Goal: Transaction & Acquisition: Purchase product/service

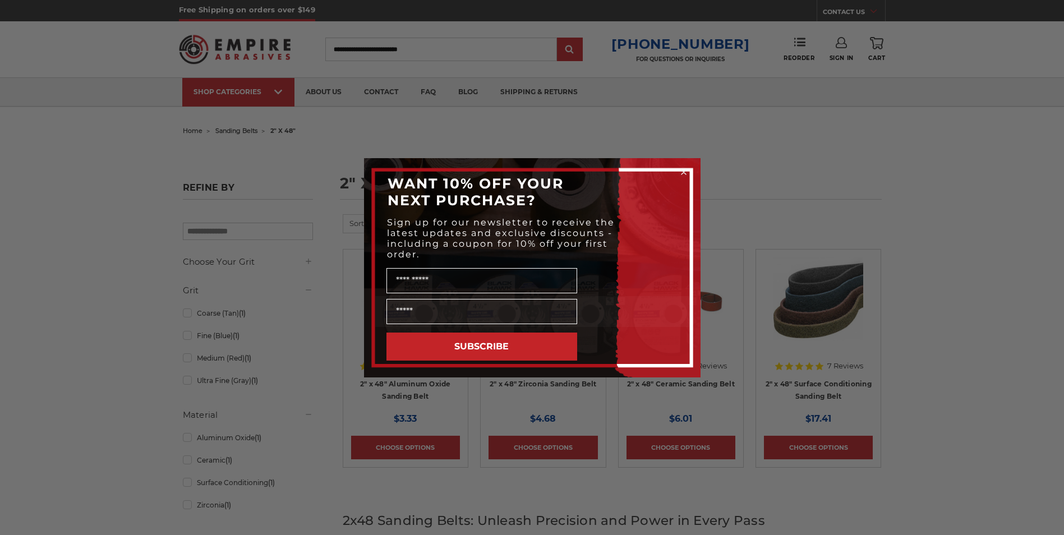
click at [683, 167] on circle "Close dialog" at bounding box center [683, 172] width 11 height 11
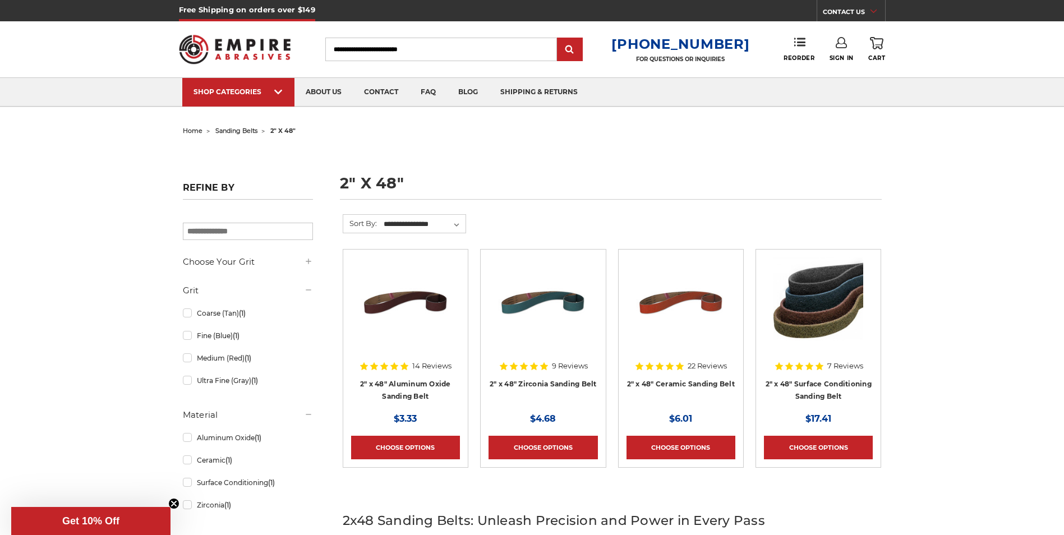
click at [800, 388] on h4 "2" x 48" Surface Conditioning Sanding Belt" at bounding box center [818, 393] width 109 height 31
click at [827, 381] on link "2" x 48" Surface Conditioning Sanding Belt" at bounding box center [819, 390] width 106 height 21
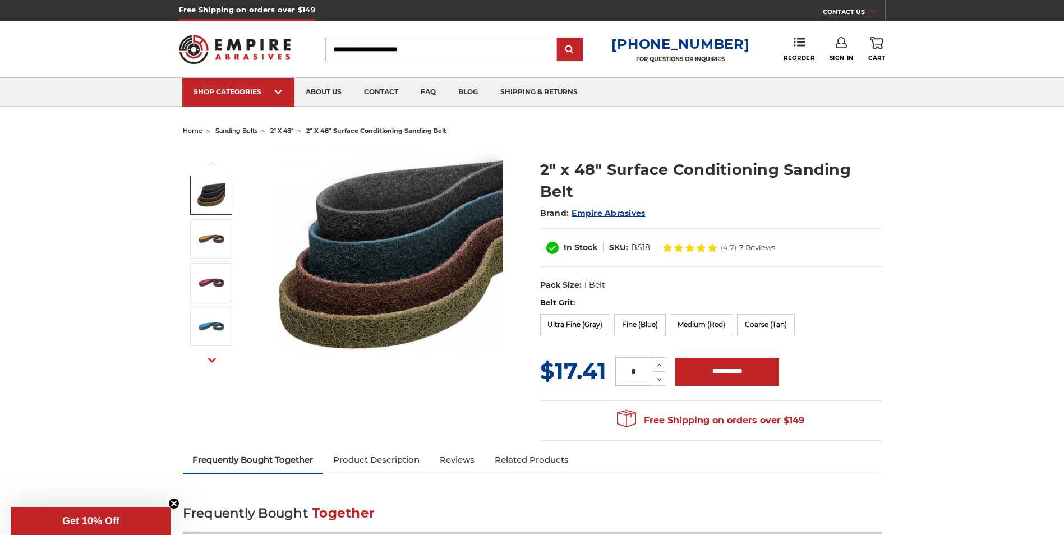
click at [211, 192] on img at bounding box center [211, 195] width 28 height 28
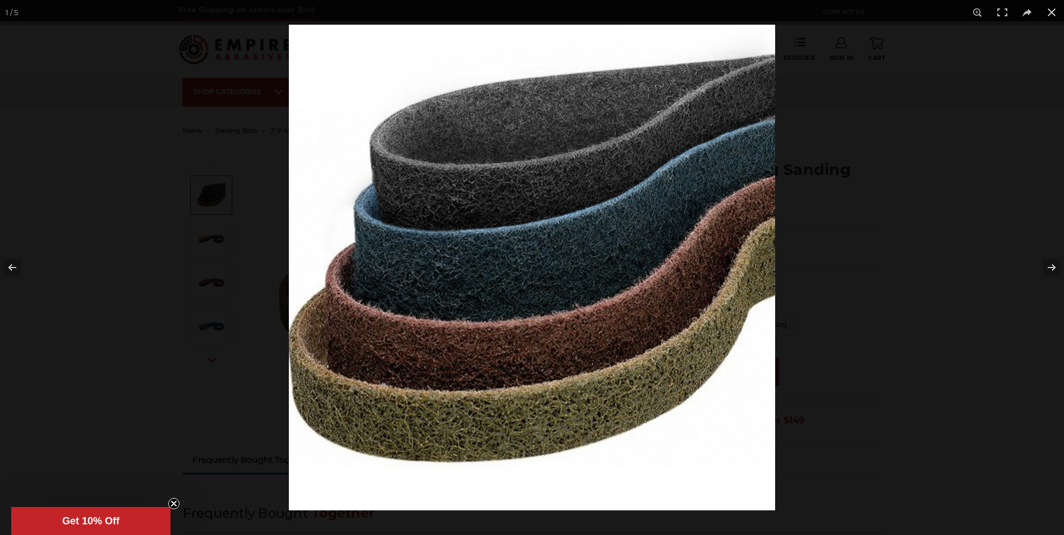
click at [147, 277] on div at bounding box center [532, 267] width 1064 height 535
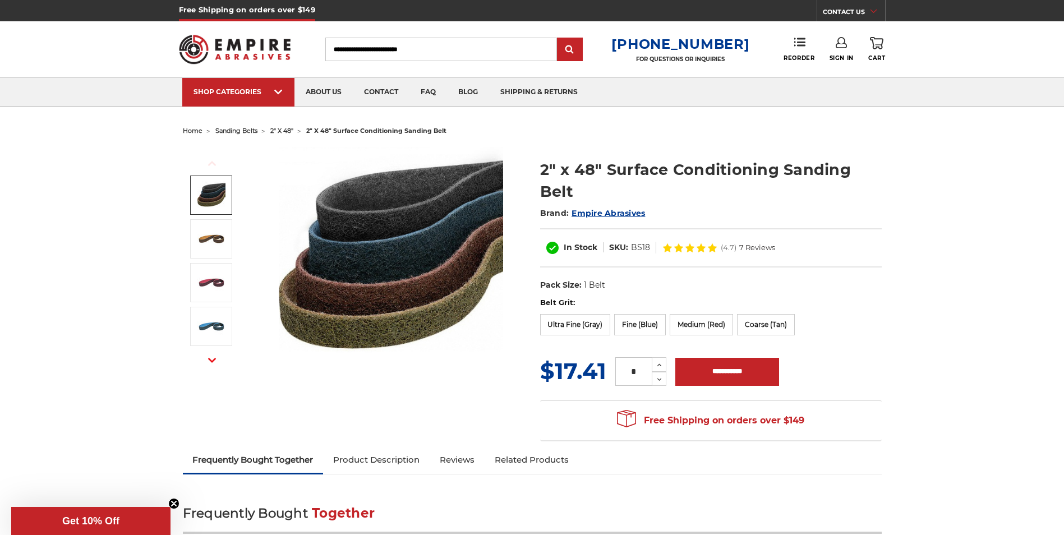
scroll to position [224, 0]
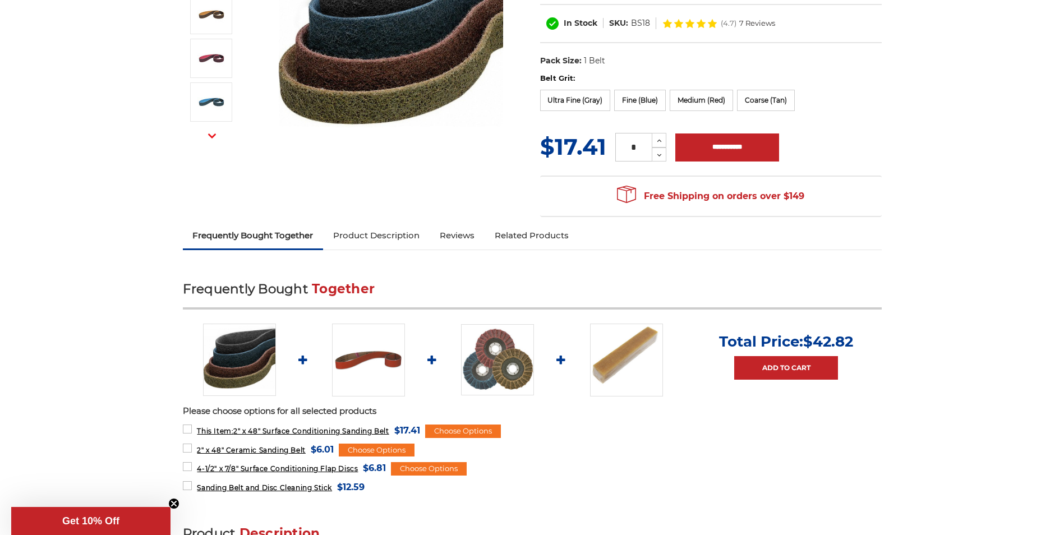
click at [356, 236] on link "Product Description" at bounding box center [376, 235] width 107 height 25
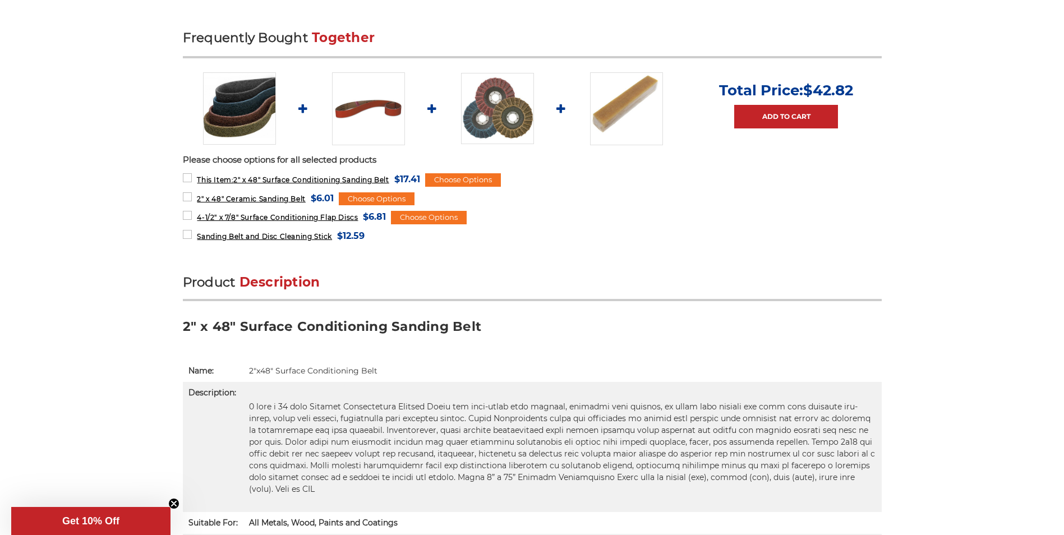
scroll to position [457, 0]
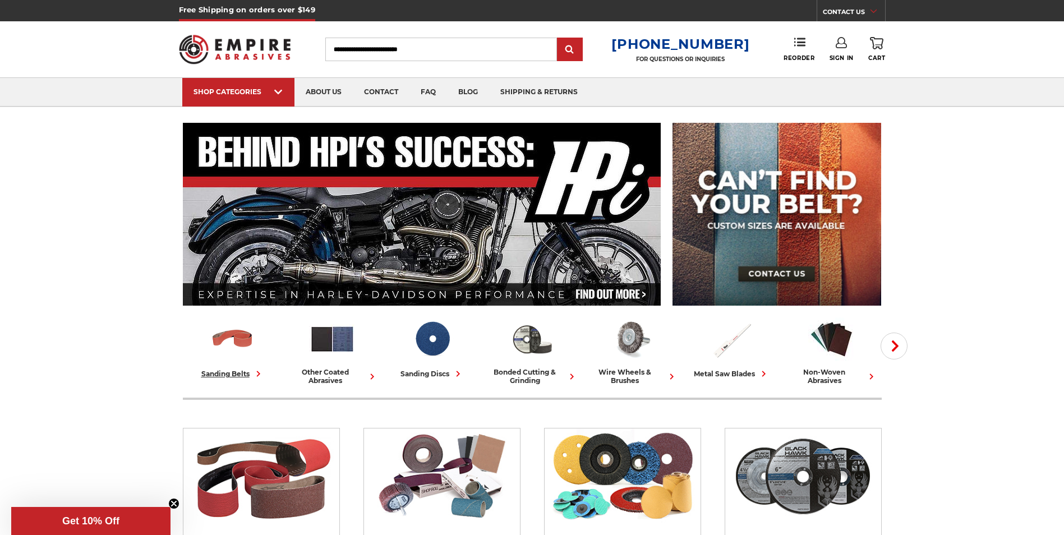
click at [250, 370] on span at bounding box center [257, 374] width 15 height 12
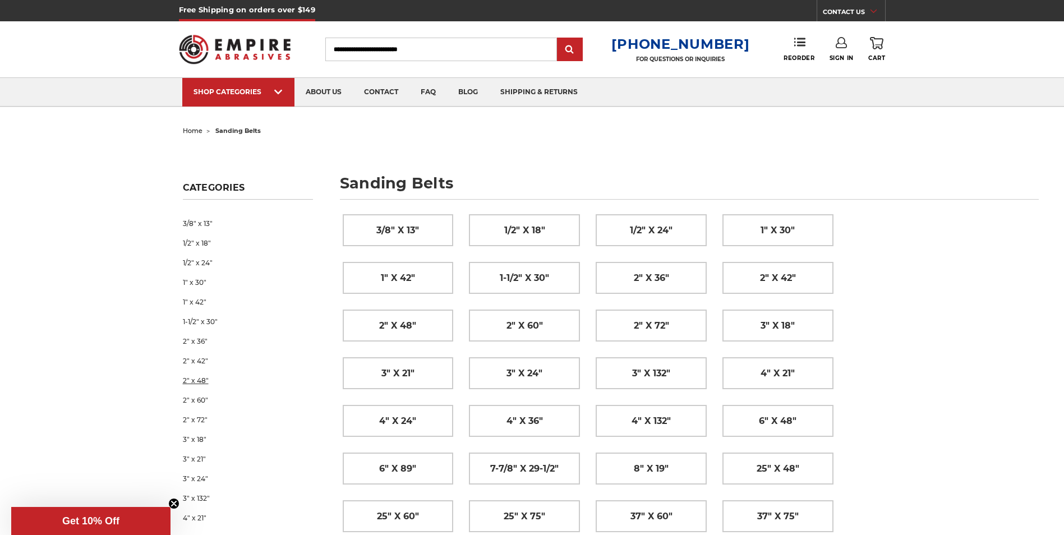
click at [191, 381] on link "2" x 48"" at bounding box center [248, 381] width 130 height 20
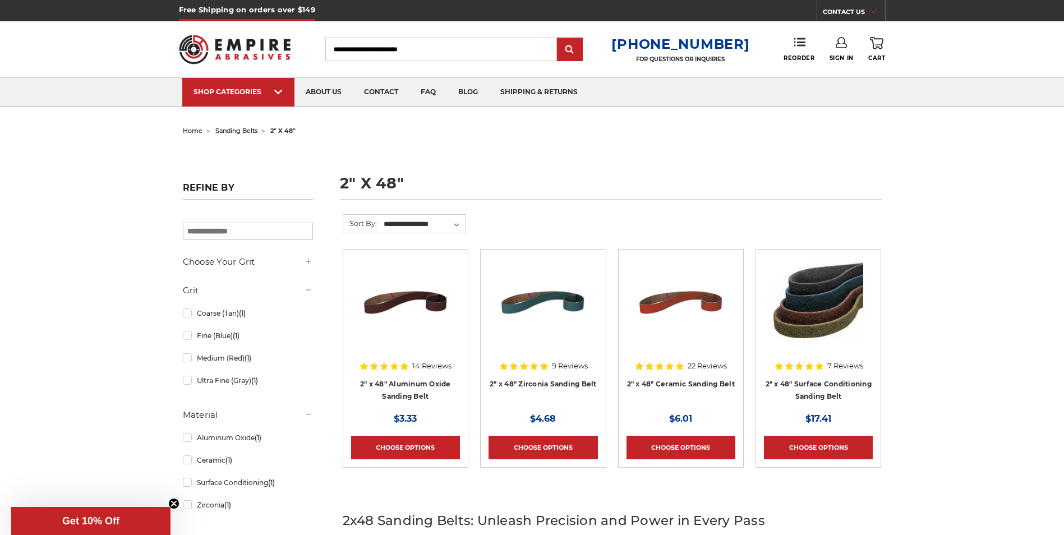
click at [677, 388] on h4 "2" x 48" Ceramic Sanding Belt" at bounding box center [681, 393] width 109 height 31
click at [682, 382] on link "2" x 48" Ceramic Sanding Belt" at bounding box center [681, 384] width 108 height 8
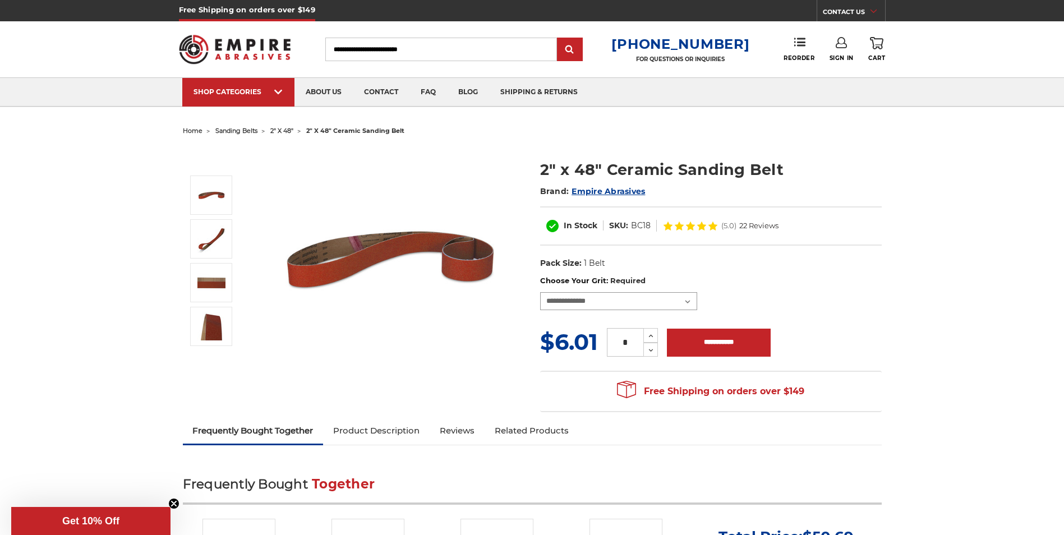
click at [692, 301] on select "**********" at bounding box center [618, 301] width 157 height 18
click at [693, 299] on select "**********" at bounding box center [618, 301] width 157 height 18
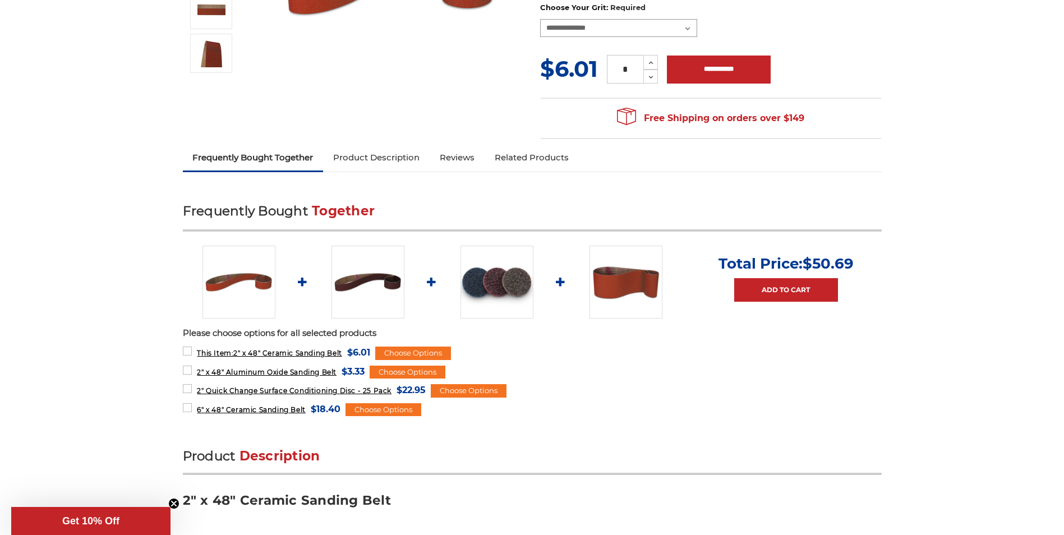
scroll to position [280, 0]
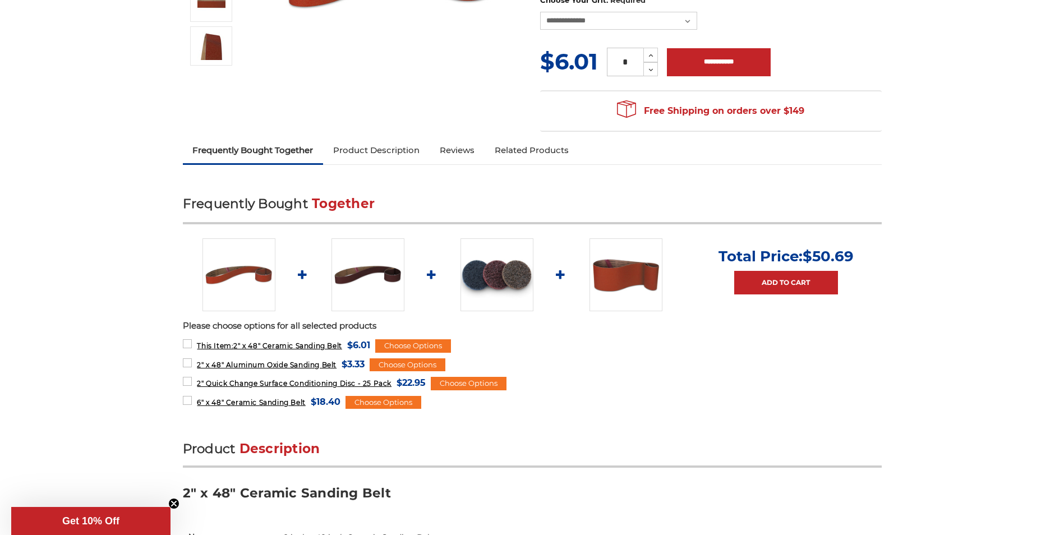
click at [456, 148] on link "Reviews" at bounding box center [457, 150] width 55 height 25
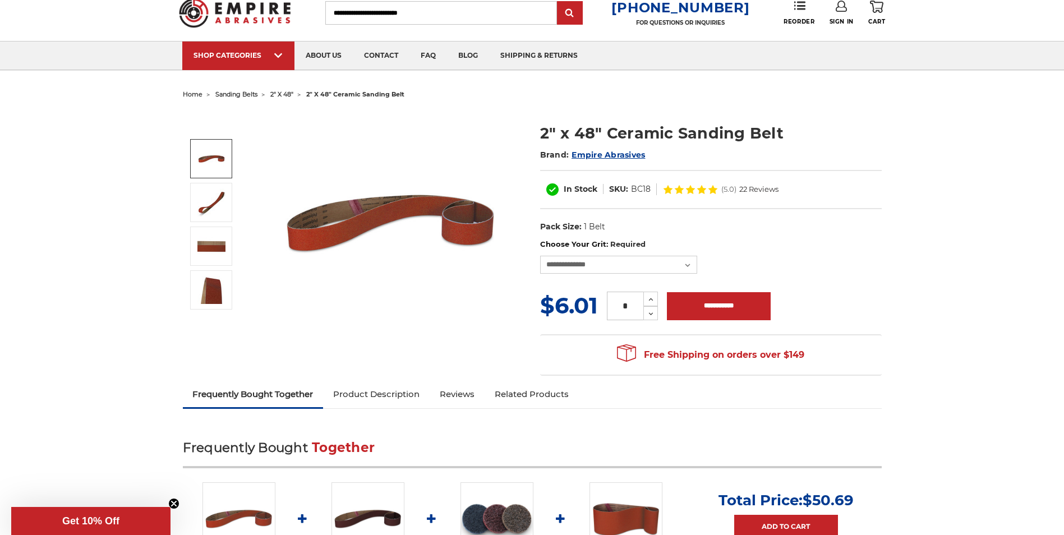
scroll to position [0, 0]
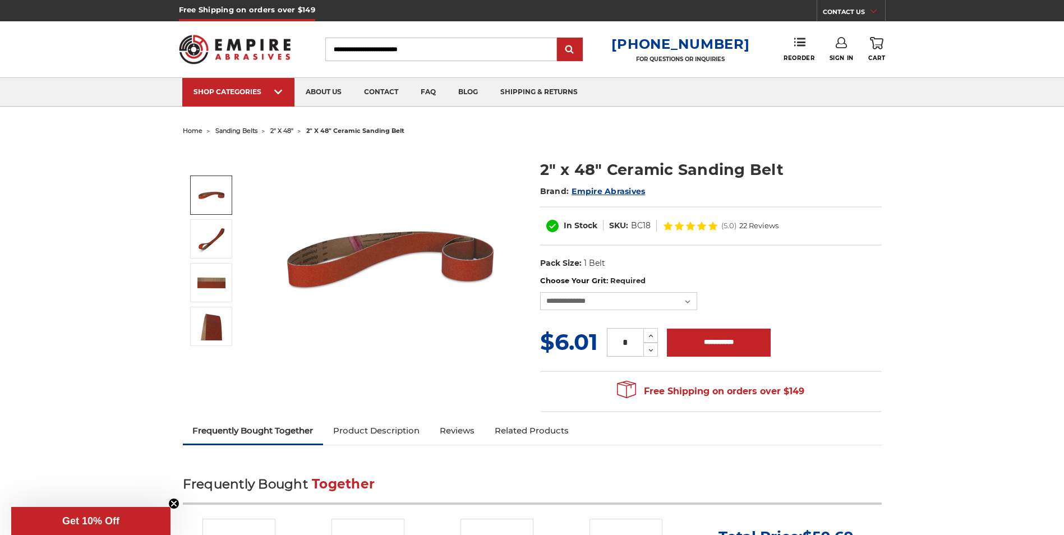
click at [442, 49] on input "Search" at bounding box center [441, 50] width 232 height 24
type input "***"
click at [559, 39] on input "submit" at bounding box center [570, 50] width 22 height 22
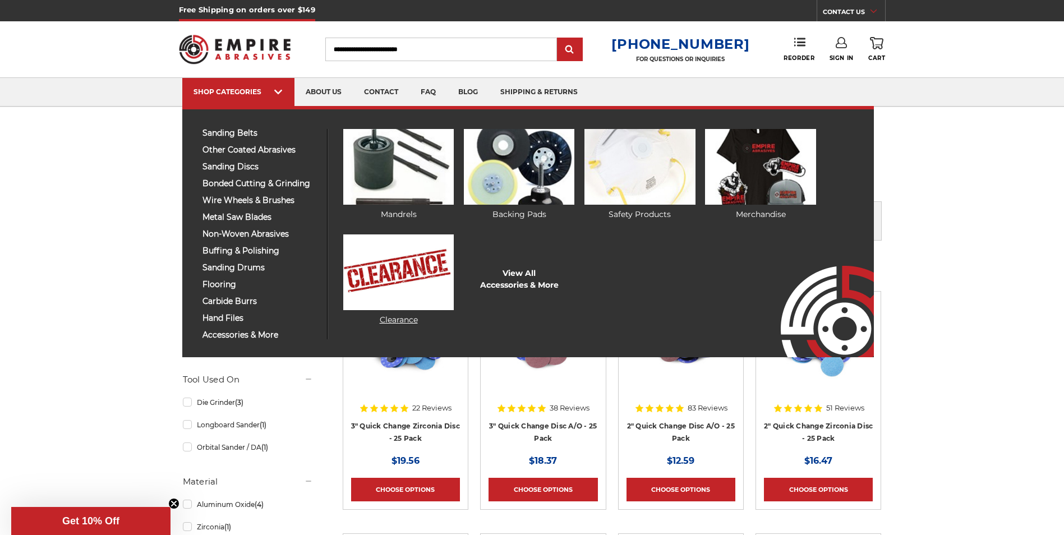
click at [362, 281] on img at bounding box center [398, 272] width 111 height 76
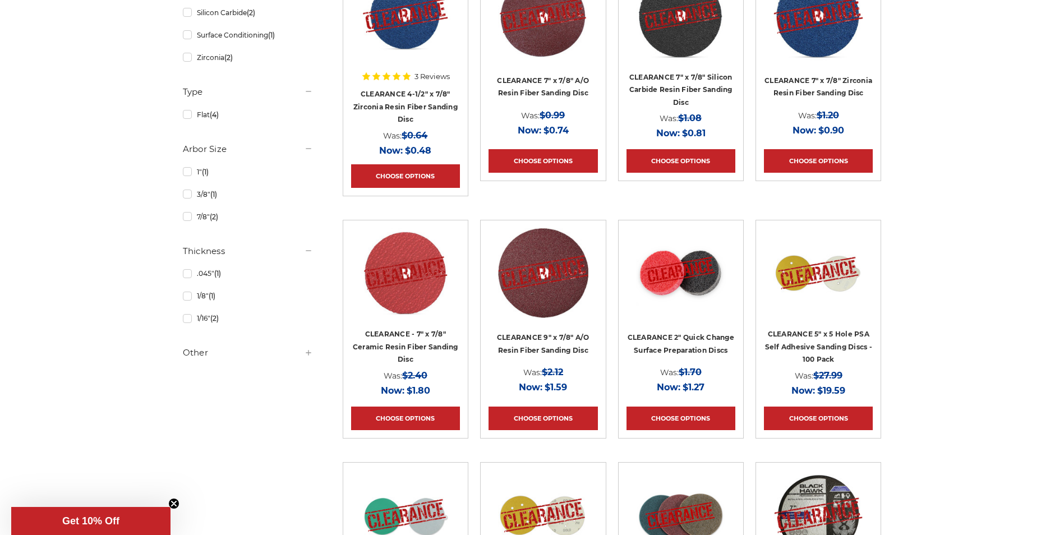
scroll to position [280, 0]
